Goal: Download file/media

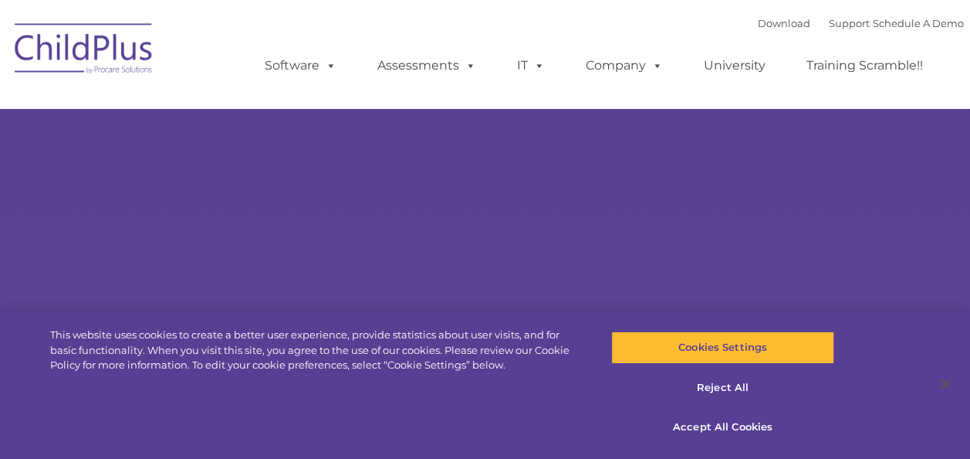
select select "MEDIUM"
type input ""
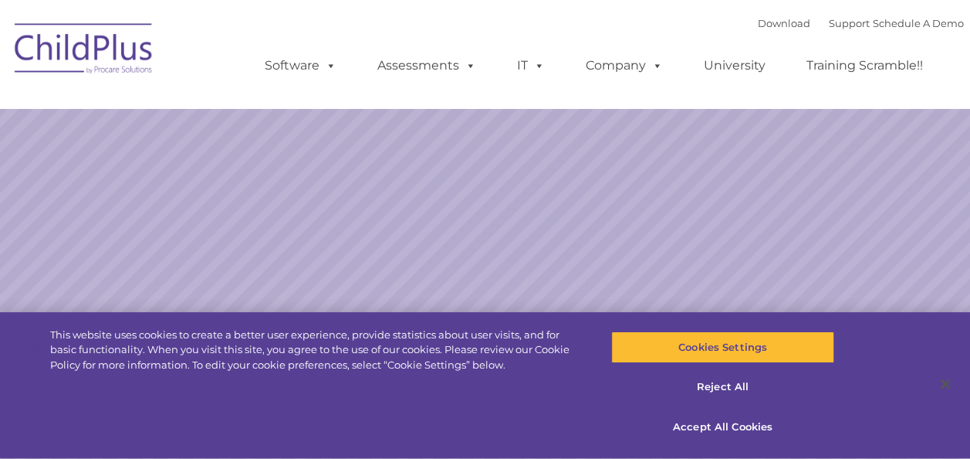
select select "MEDIUM"
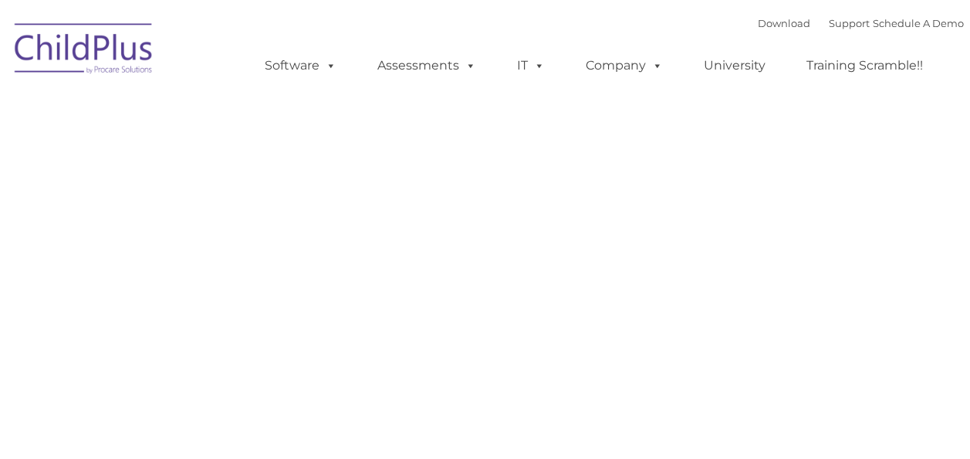
type input ""
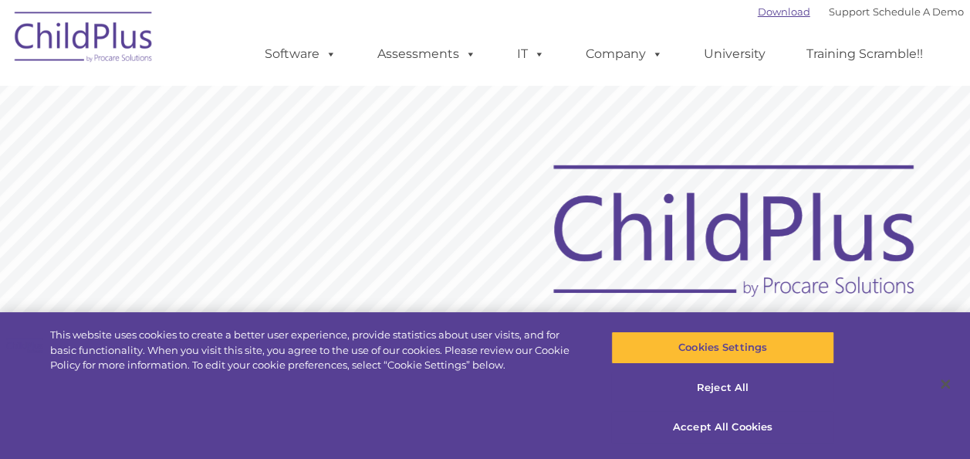
click at [769, 11] on link "Download" at bounding box center [784, 11] width 52 height 12
